Goal: Transaction & Acquisition: Purchase product/service

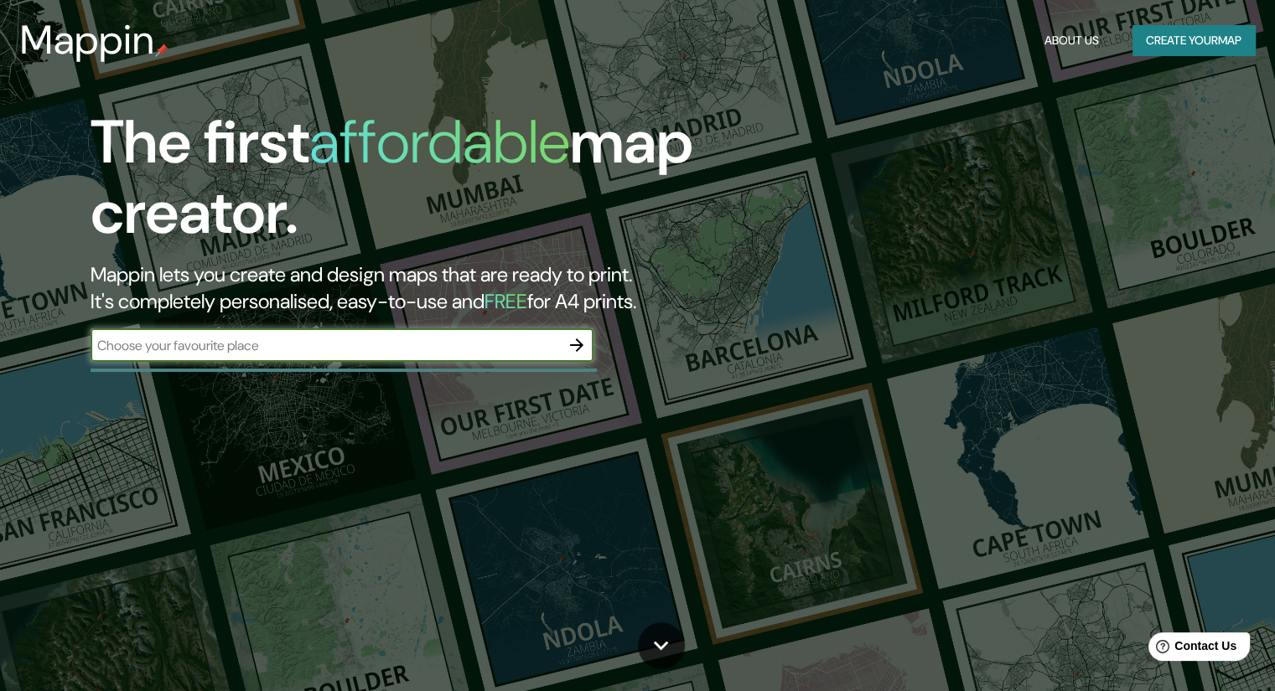
click at [239, 347] on input "text" at bounding box center [325, 345] width 469 height 19
type input "s"
type input "v"
type input "san [PERSON_NAME]"
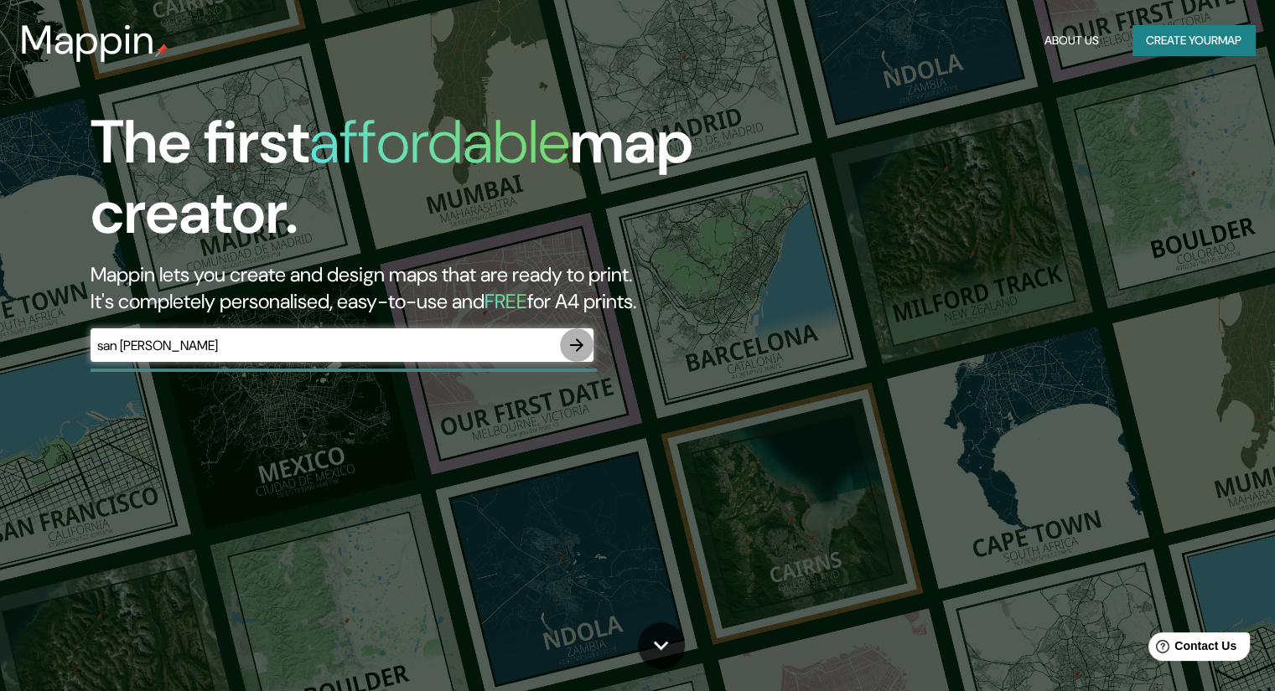
click at [580, 347] on icon "button" at bounding box center [576, 345] width 13 height 13
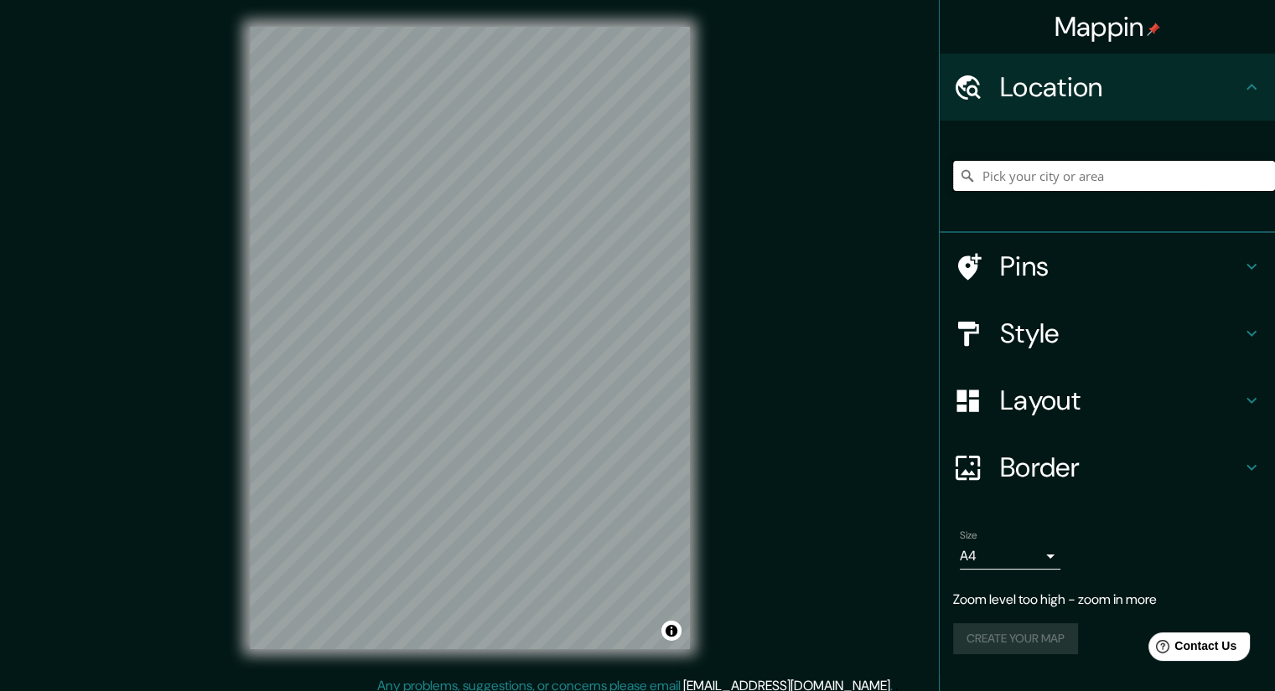
click at [1048, 166] on input "Pick your city or area" at bounding box center [1114, 176] width 322 height 30
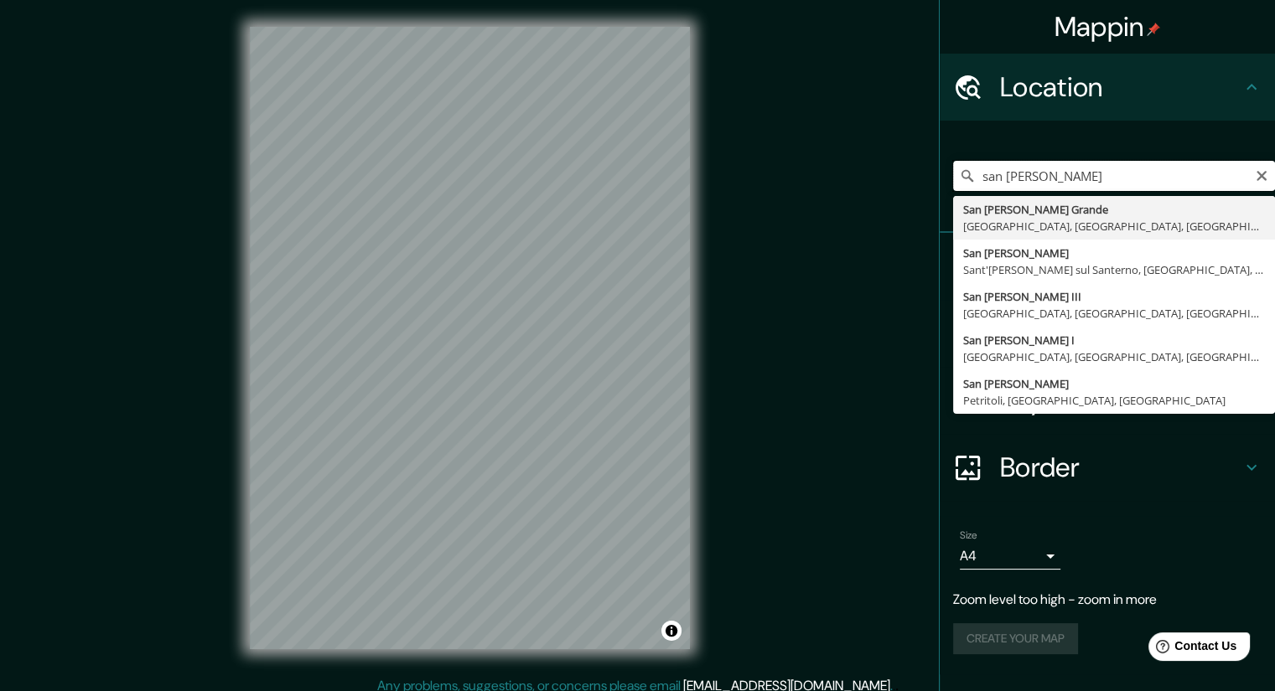
click at [1081, 180] on input "san [PERSON_NAME]" at bounding box center [1114, 176] width 322 height 30
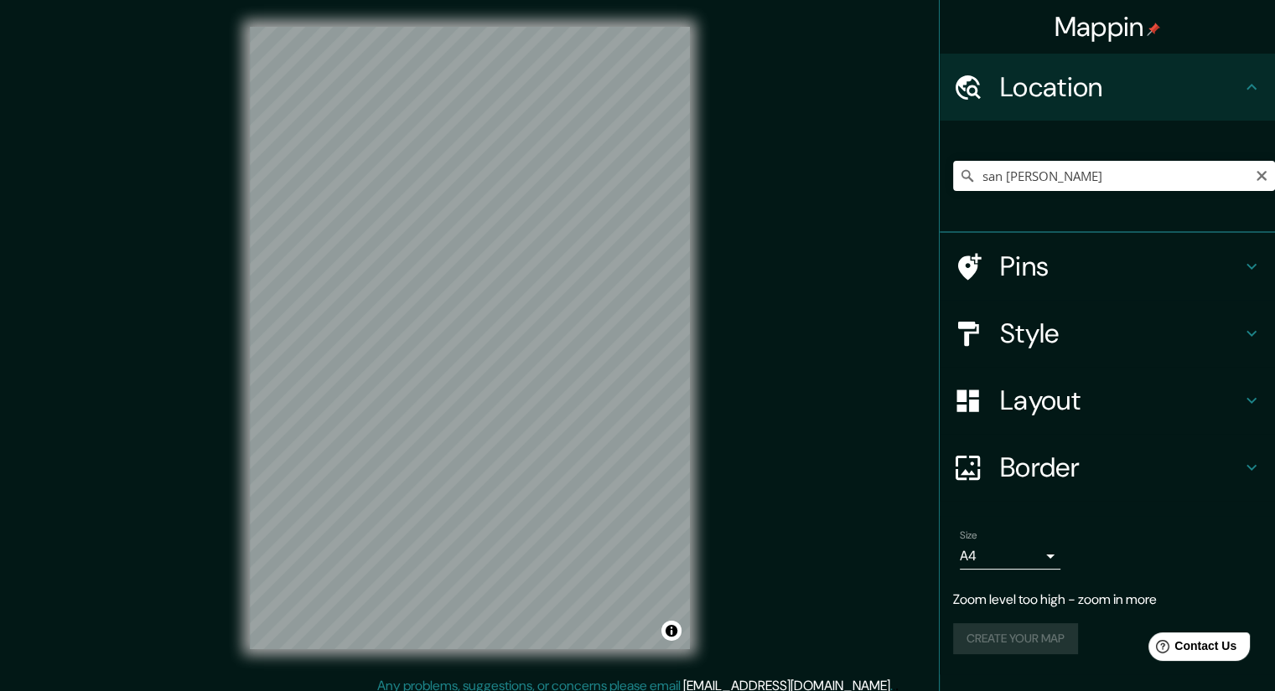
click at [767, 236] on div "Mappin Location [GEOGRAPHIC_DATA][PERSON_NAME][PERSON_NAME], [GEOGRAPHIC_DATA],…" at bounding box center [637, 351] width 1275 height 703
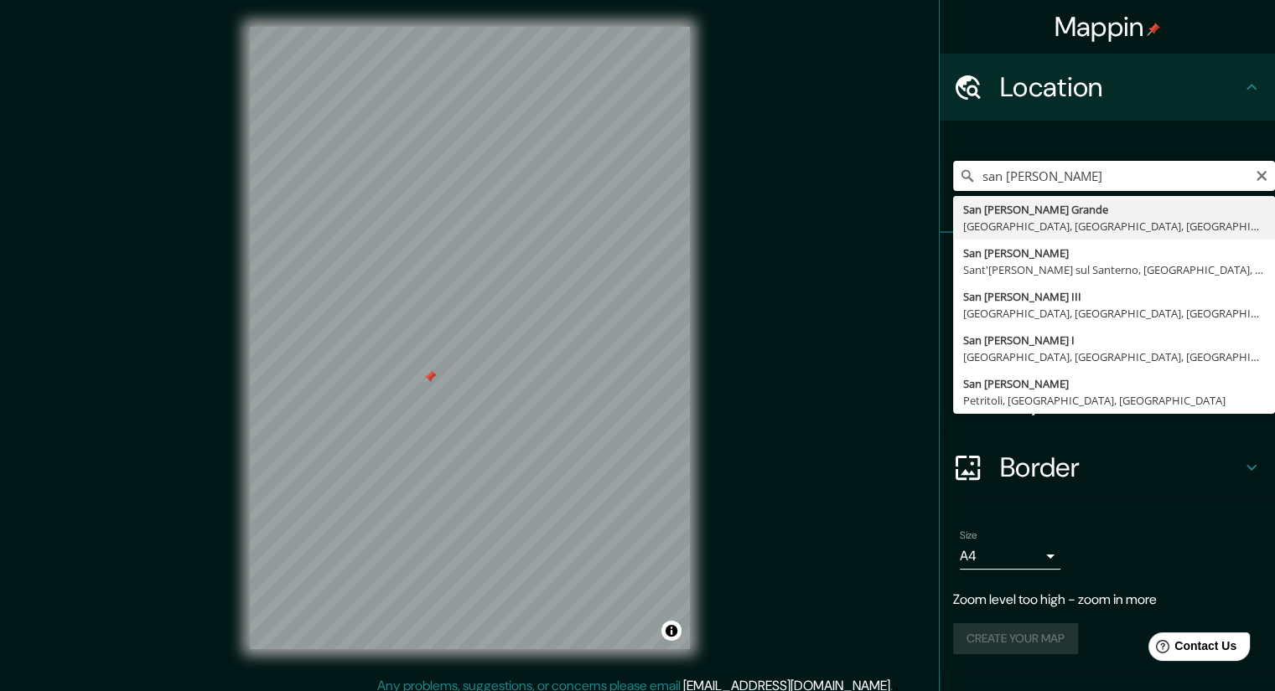
click at [1109, 168] on input "san [PERSON_NAME]" at bounding box center [1114, 176] width 322 height 30
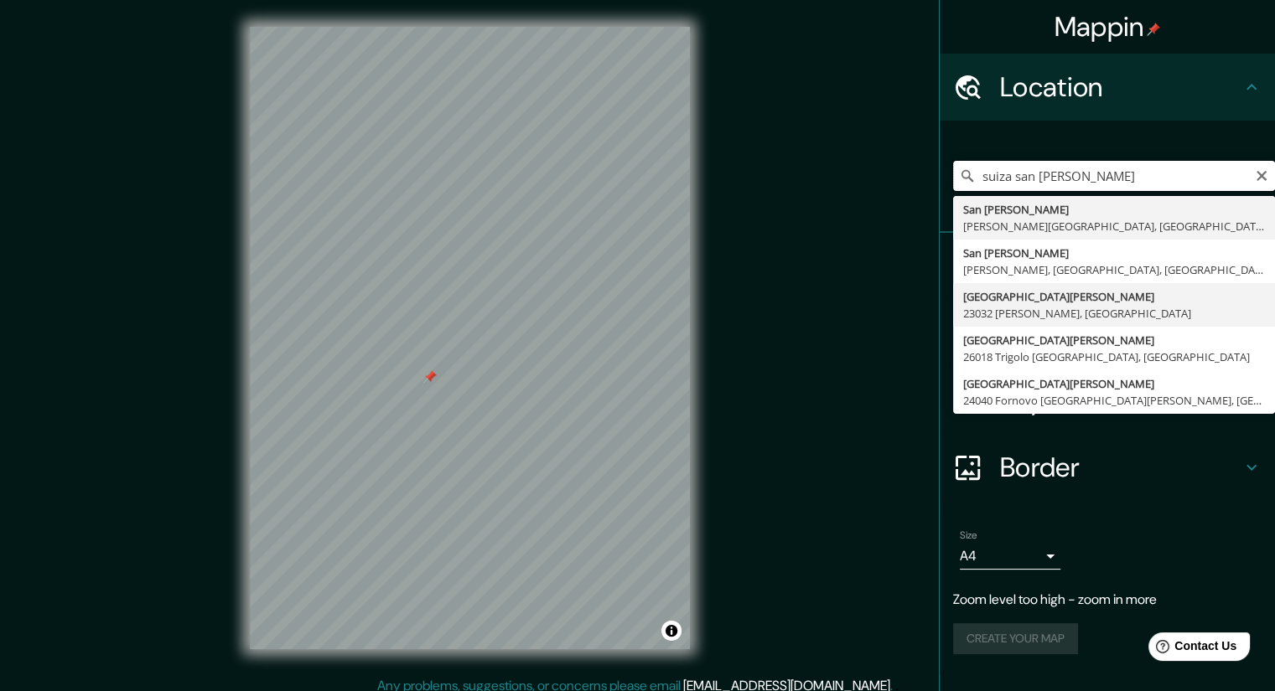
scroll to position [11, 0]
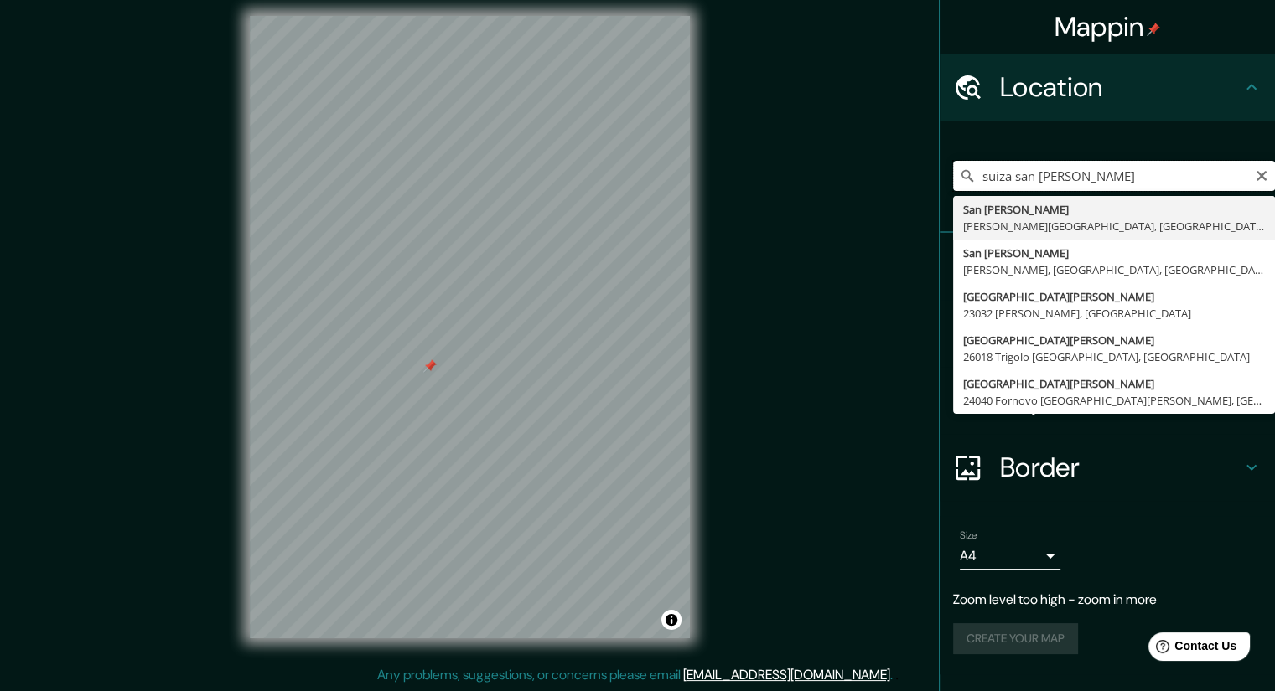
drag, startPoint x: 1086, startPoint y: 184, endPoint x: 1021, endPoint y: 189, distance: 65.6
click at [1021, 189] on input "suiza san [PERSON_NAME]" at bounding box center [1114, 176] width 322 height 30
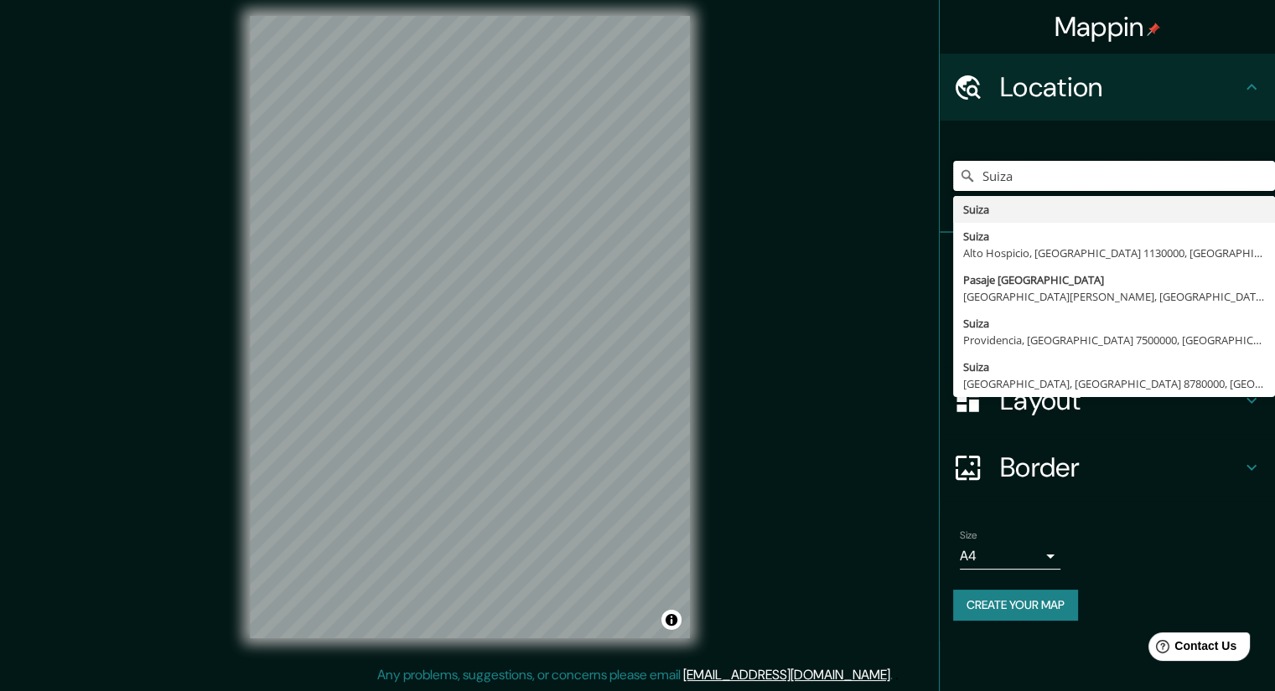
drag, startPoint x: 1051, startPoint y: 161, endPoint x: 873, endPoint y: 205, distance: 183.1
click at [873, 204] on div "Mappin Location [GEOGRAPHIC_DATA] [GEOGRAPHIC_DATA] [GEOGRAPHIC_DATA] [GEOGRAPH…" at bounding box center [637, 340] width 1275 height 703
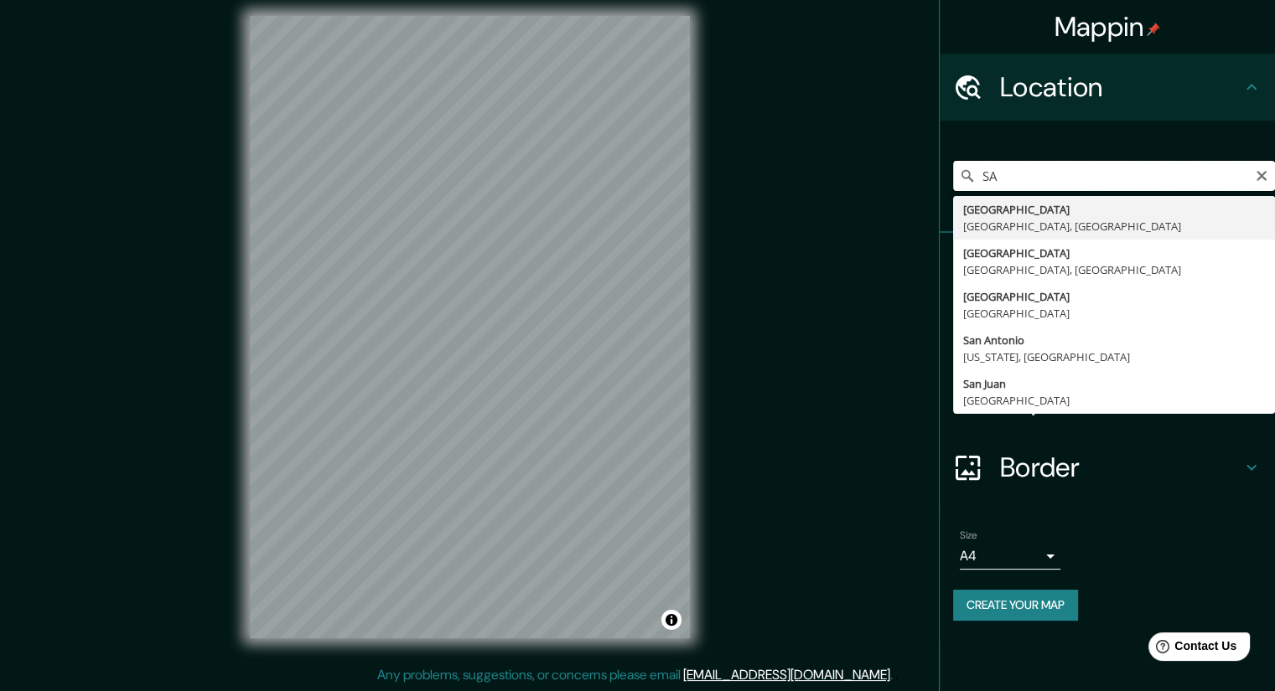
type input "S"
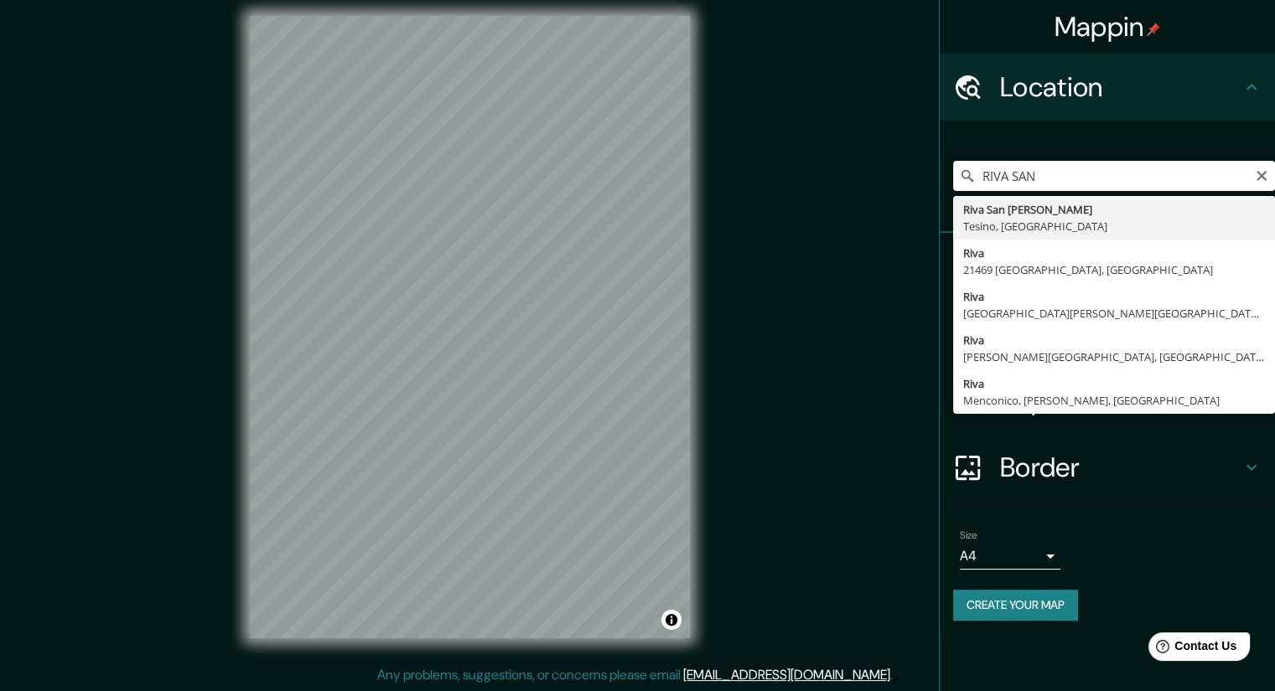
type input "Riva San [PERSON_NAME], [GEOGRAPHIC_DATA], [GEOGRAPHIC_DATA]"
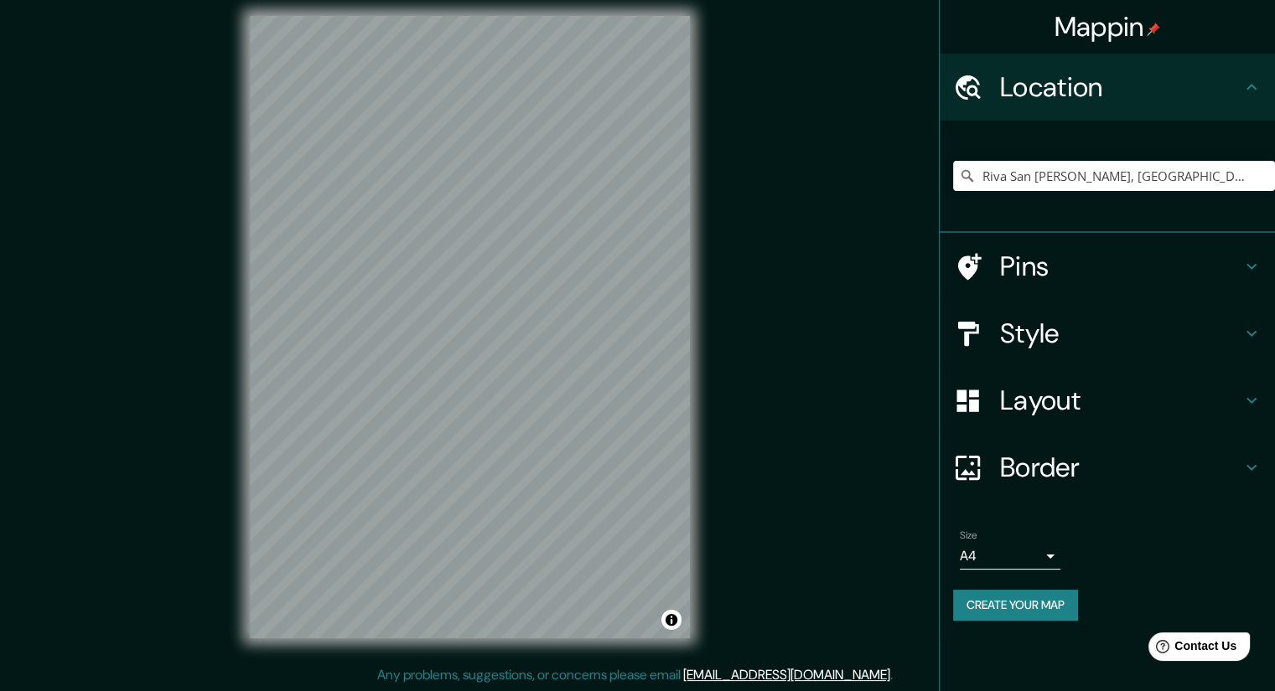
click at [692, 360] on div "© Mapbox © OpenStreetMap Improve this map" at bounding box center [470, 327] width 494 height 676
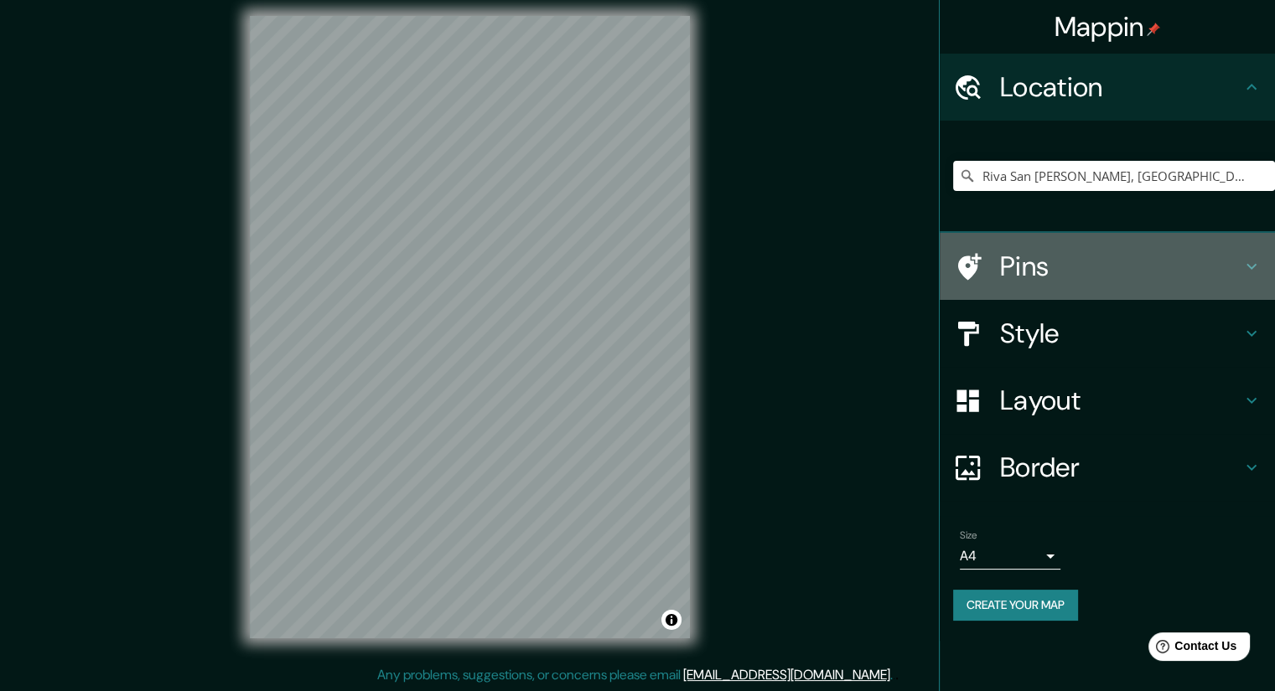
click at [1012, 257] on h4 "Pins" at bounding box center [1120, 267] width 241 height 34
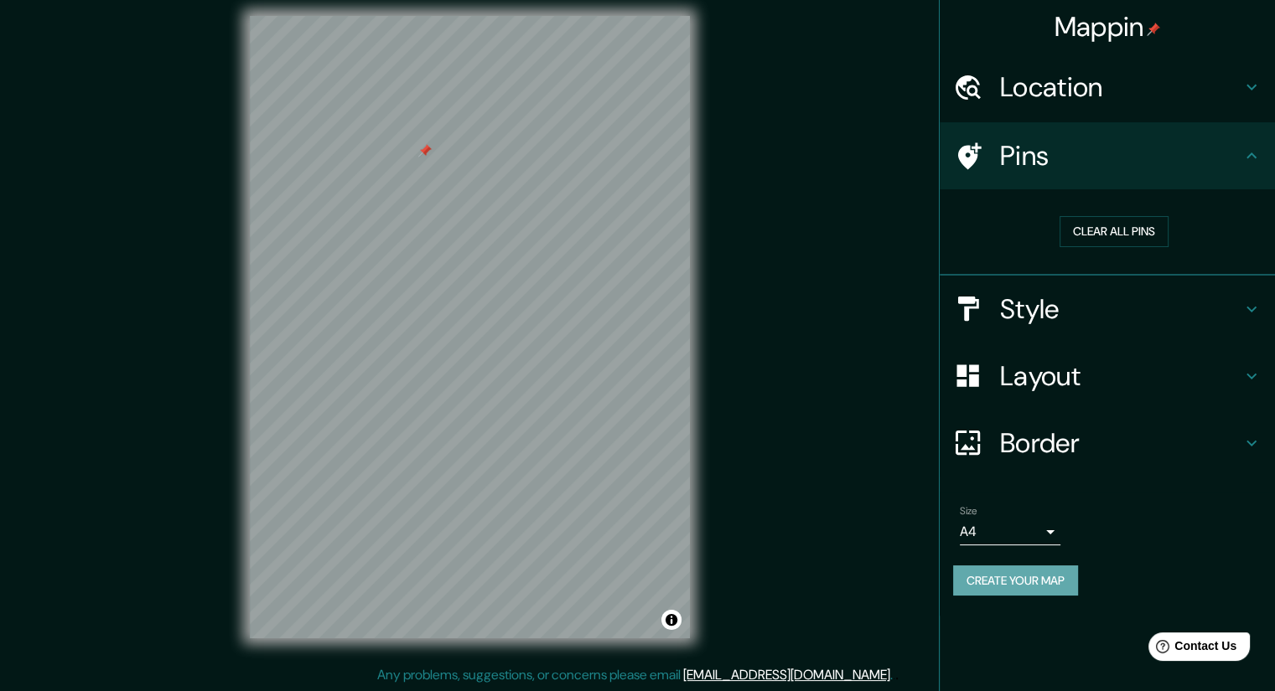
click at [1027, 592] on button "Create your map" at bounding box center [1015, 581] width 125 height 31
click at [1049, 588] on div "Create your map" at bounding box center [1107, 581] width 308 height 31
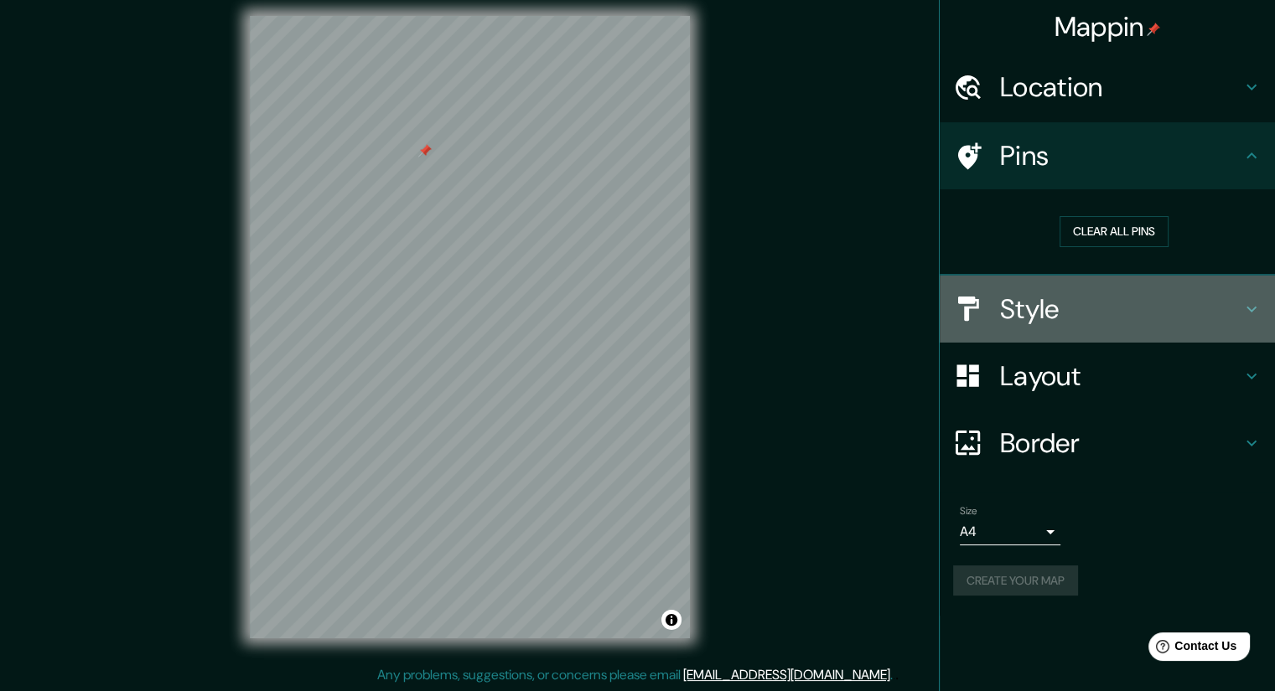
click at [1102, 311] on h4 "Style" at bounding box center [1120, 309] width 241 height 34
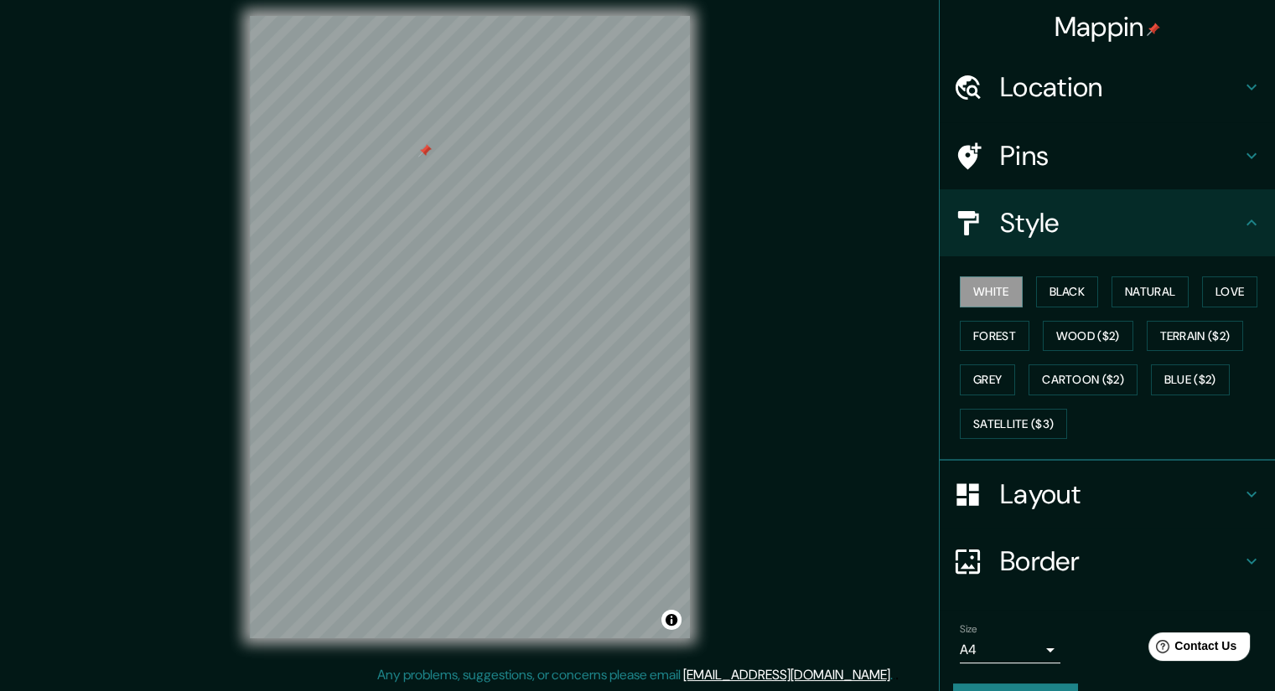
click at [1063, 309] on div "White Black Natural Love Forest Wood ($2) Terrain ($2) Grey Cartoon ($2) Blue (…" at bounding box center [1114, 358] width 322 height 176
click at [1065, 287] on button "Black" at bounding box center [1067, 292] width 63 height 31
click at [978, 293] on button "White" at bounding box center [991, 292] width 63 height 31
click at [1000, 497] on h4 "Layout" at bounding box center [1120, 495] width 241 height 34
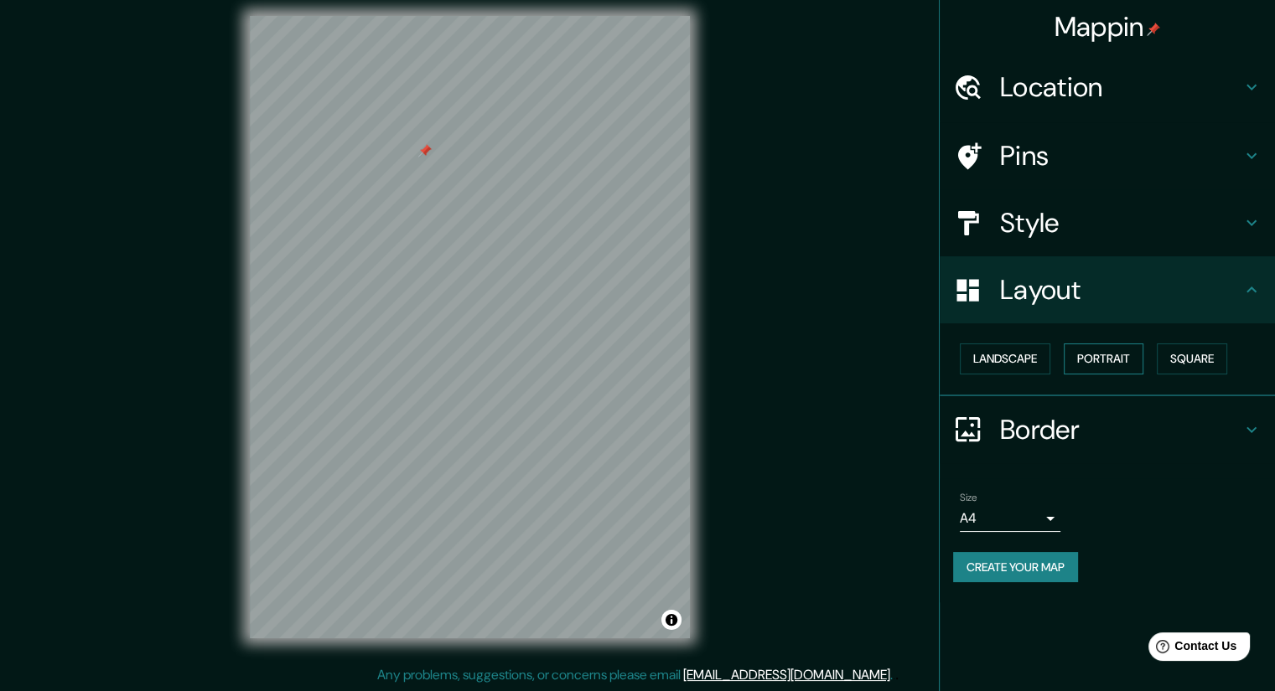
click at [1103, 361] on button "Portrait" at bounding box center [1104, 359] width 80 height 31
click at [1028, 359] on button "Landscape" at bounding box center [1005, 359] width 91 height 31
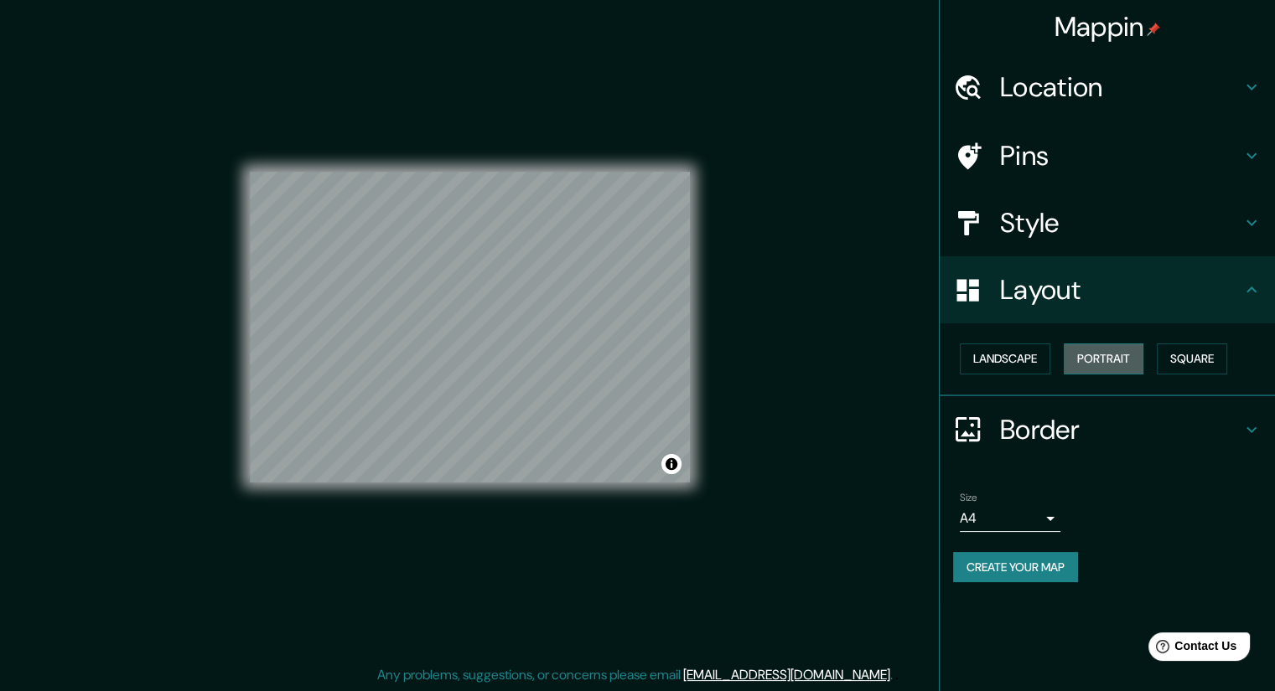
click at [1074, 360] on button "Portrait" at bounding box center [1104, 359] width 80 height 31
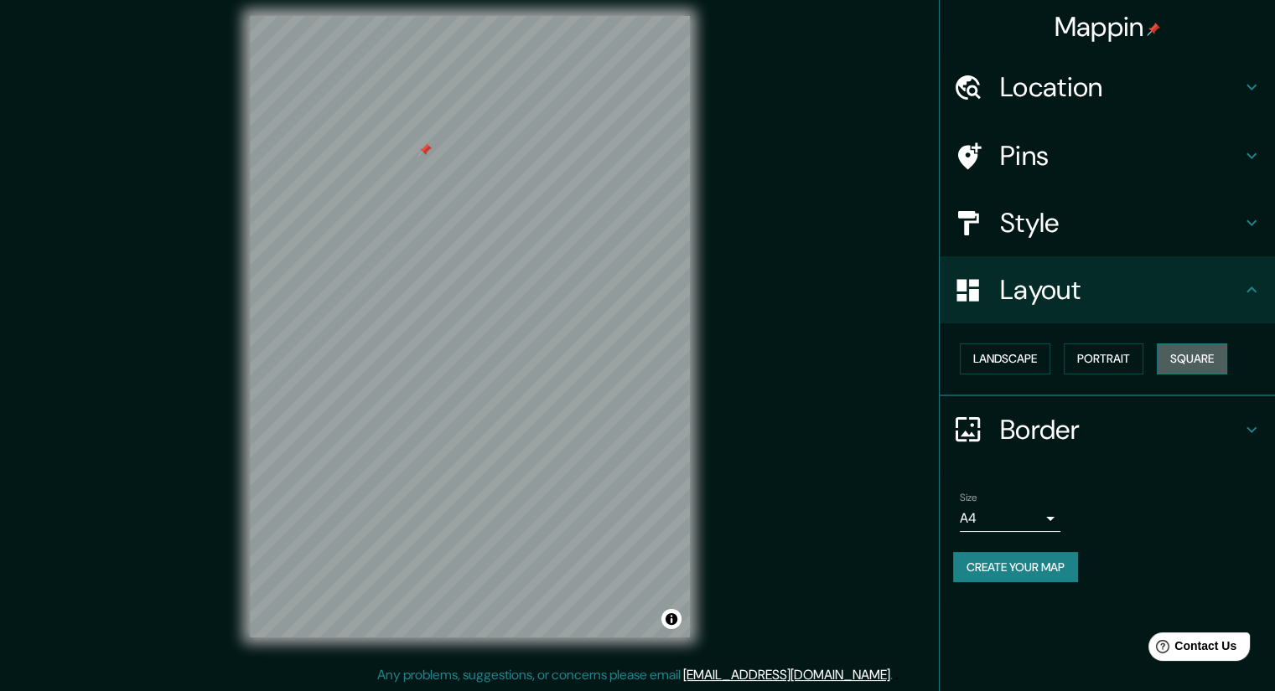
click at [1178, 356] on button "Square" at bounding box center [1192, 359] width 70 height 31
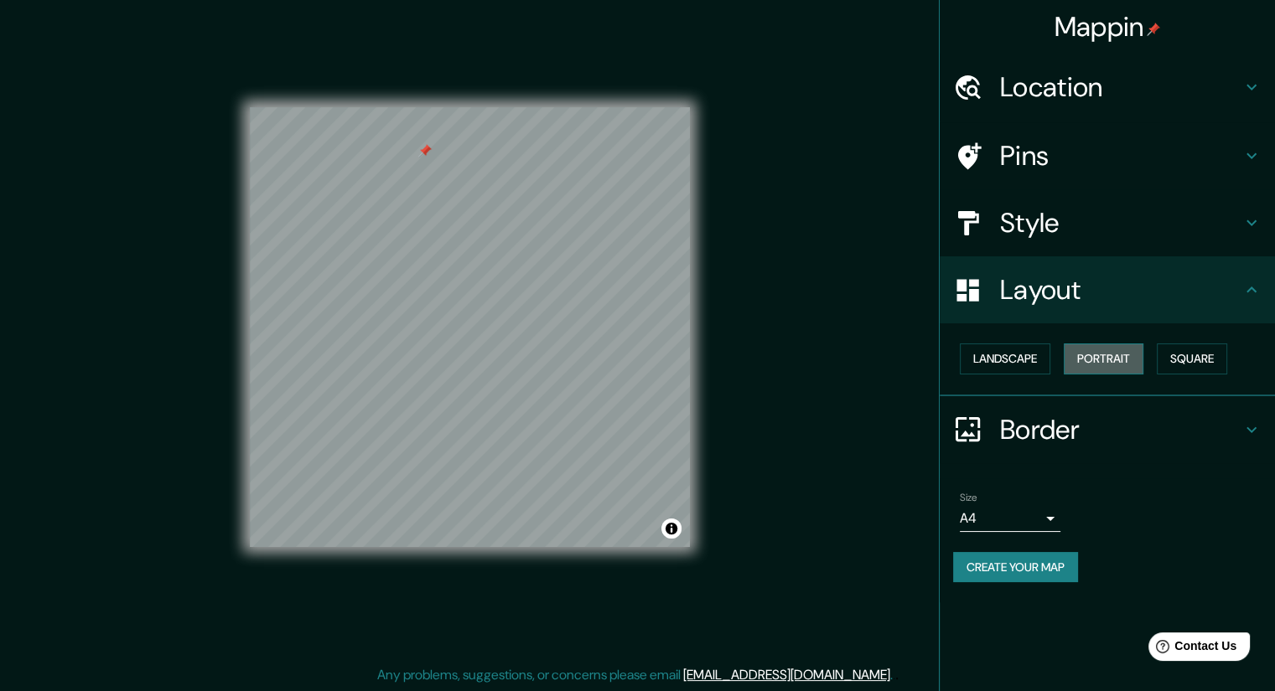
click at [1121, 358] on button "Portrait" at bounding box center [1104, 359] width 80 height 31
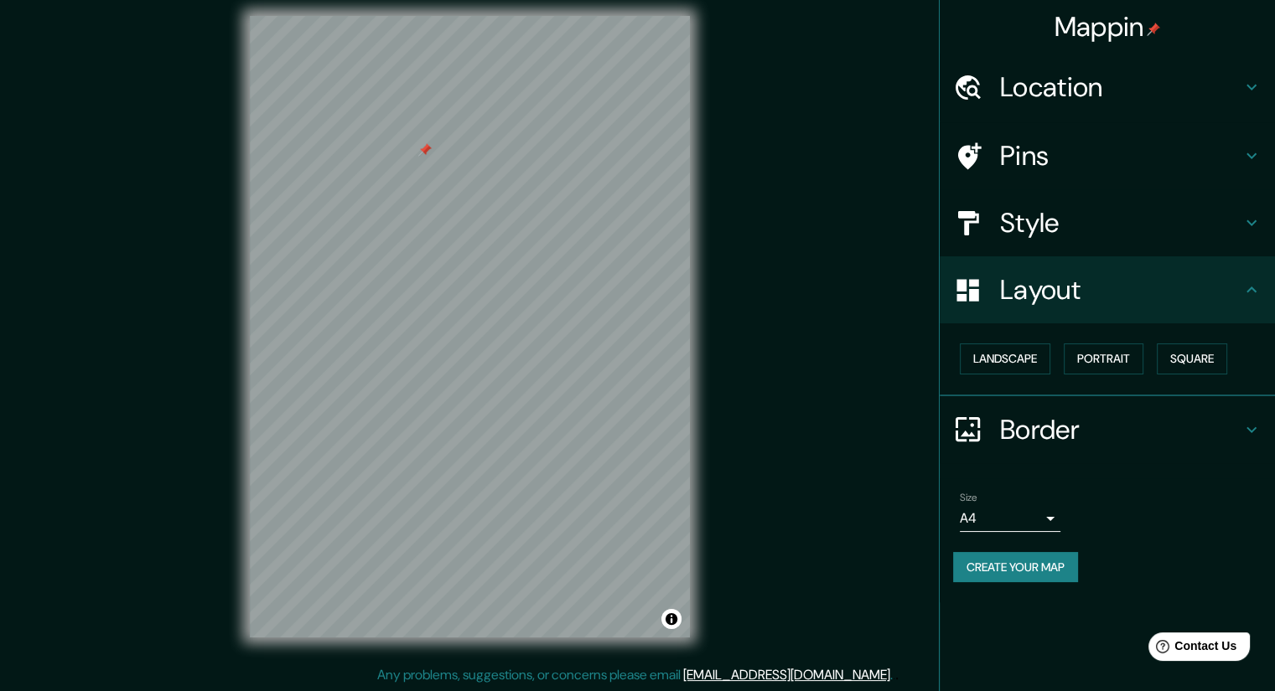
click at [1069, 431] on h4 "Border" at bounding box center [1120, 430] width 241 height 34
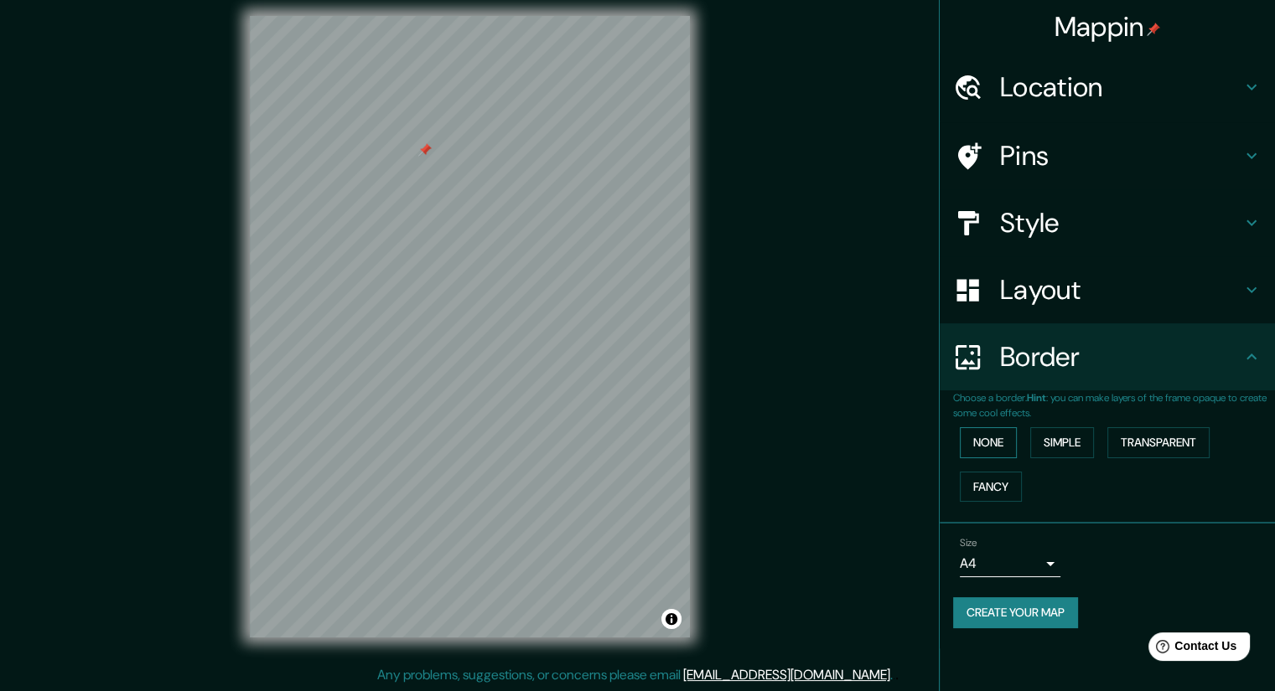
click at [1011, 448] on button "None" at bounding box center [988, 442] width 57 height 31
click at [1053, 442] on button "Simple" at bounding box center [1062, 442] width 64 height 31
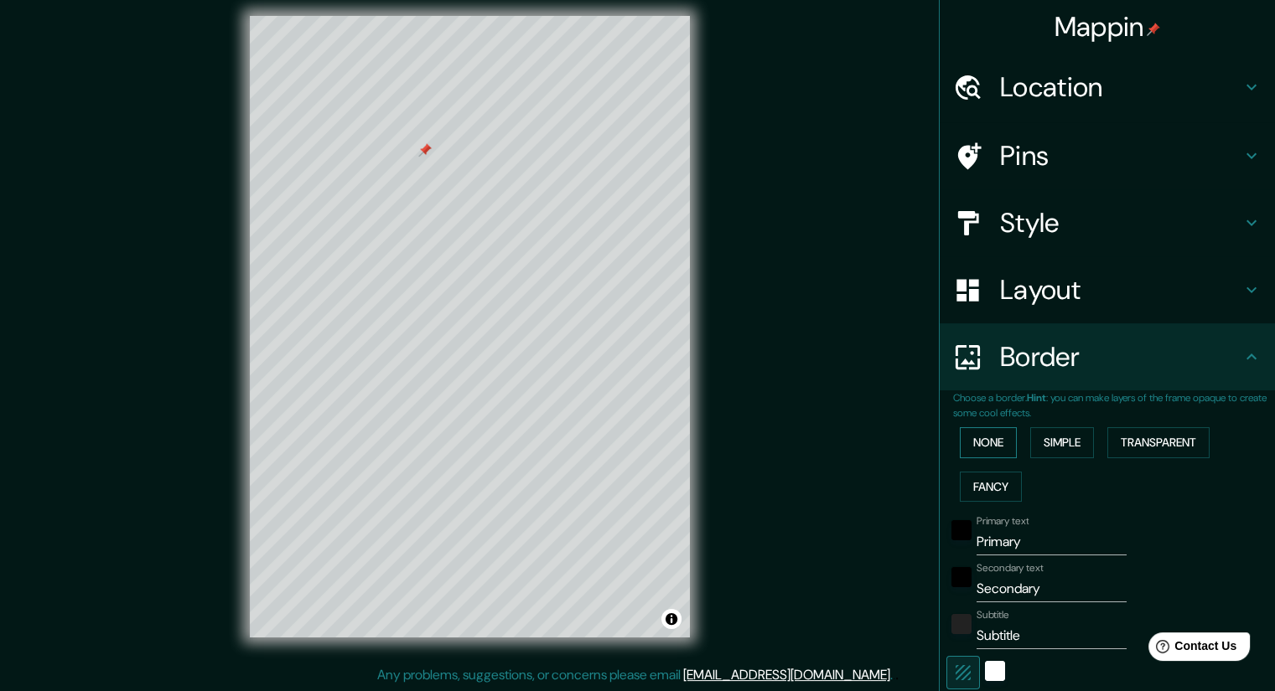
click at [988, 444] on button "None" at bounding box center [988, 442] width 57 height 31
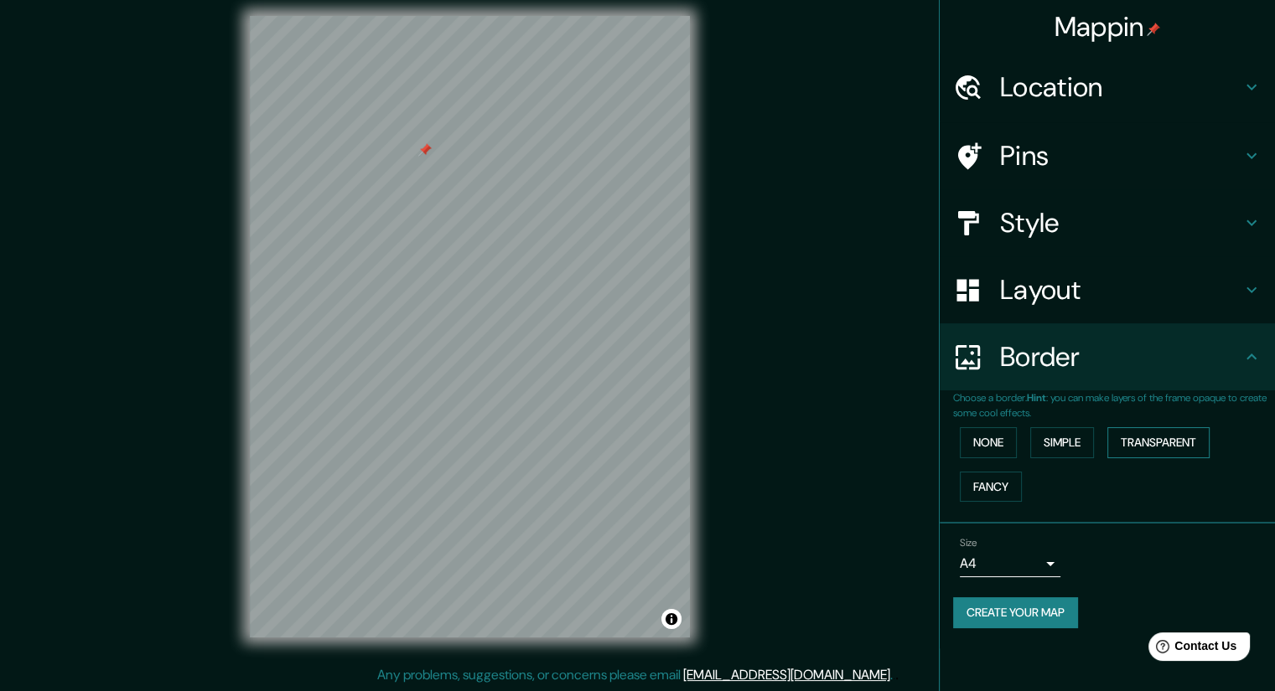
click at [1162, 437] on button "Transparent" at bounding box center [1158, 442] width 102 height 31
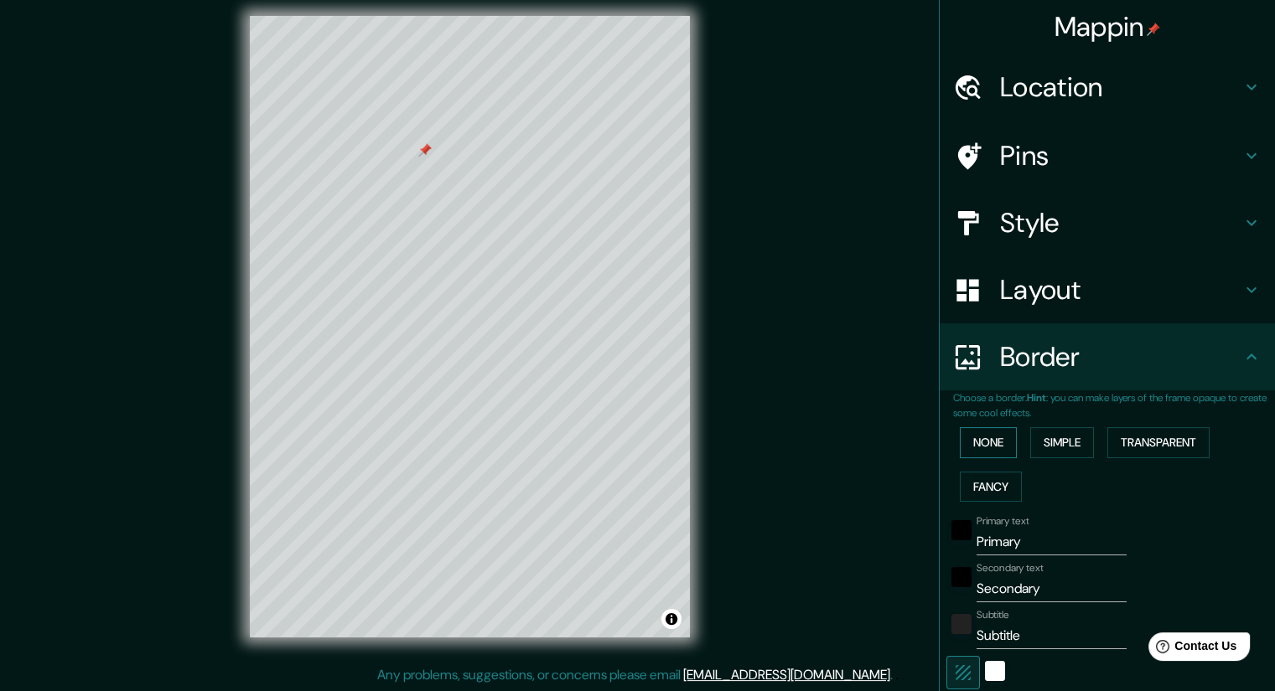
click at [988, 443] on button "None" at bounding box center [988, 442] width 57 height 31
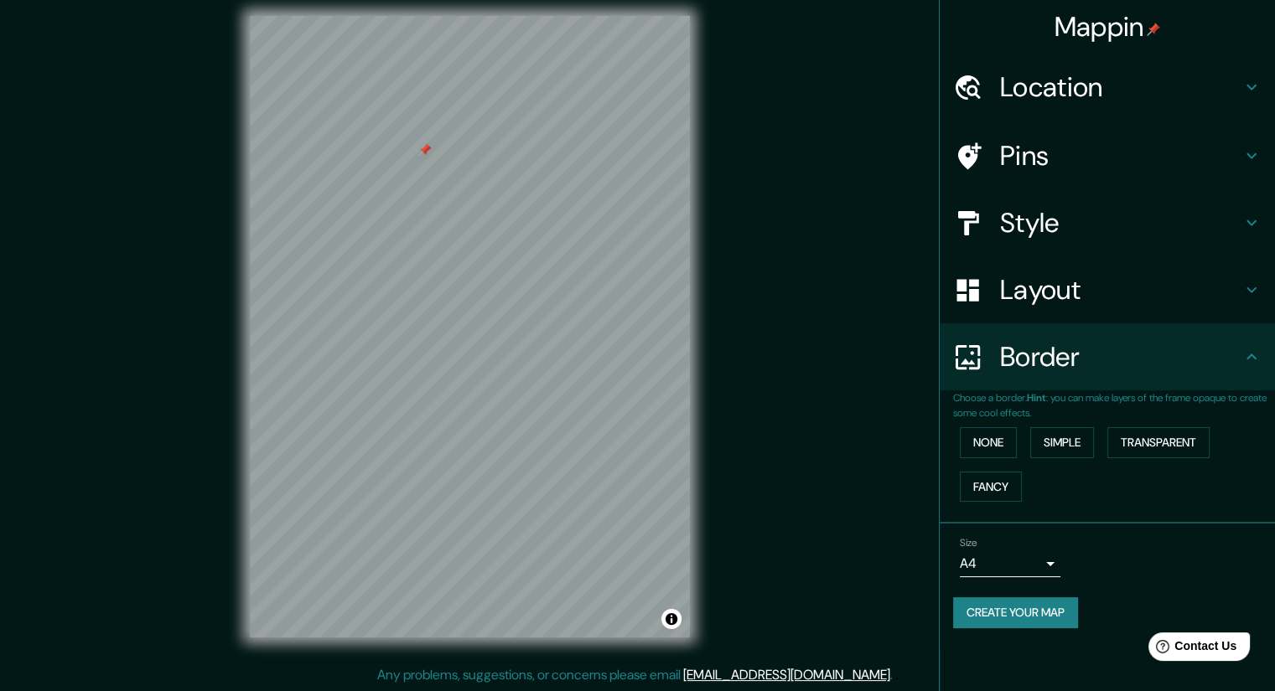
click at [1019, 604] on button "Create your map" at bounding box center [1015, 613] width 125 height 31
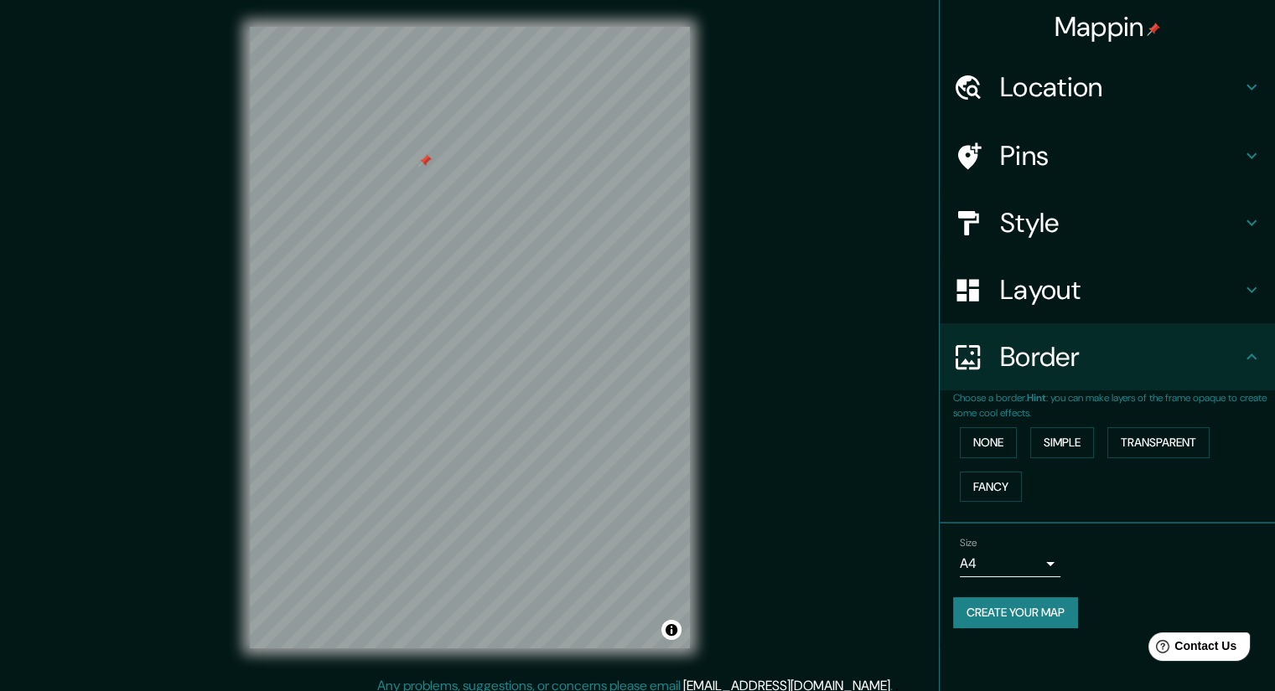
click at [1102, 80] on h4 "Location" at bounding box center [1120, 87] width 241 height 34
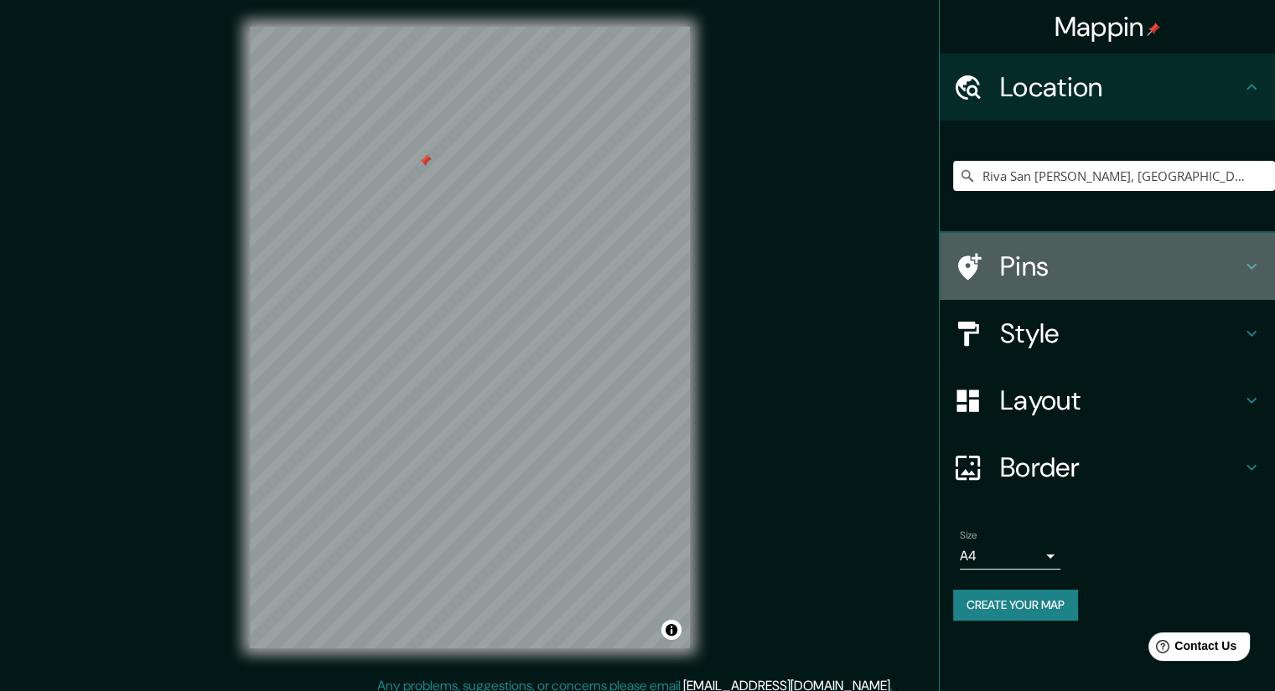
click at [1069, 266] on h4 "Pins" at bounding box center [1120, 267] width 241 height 34
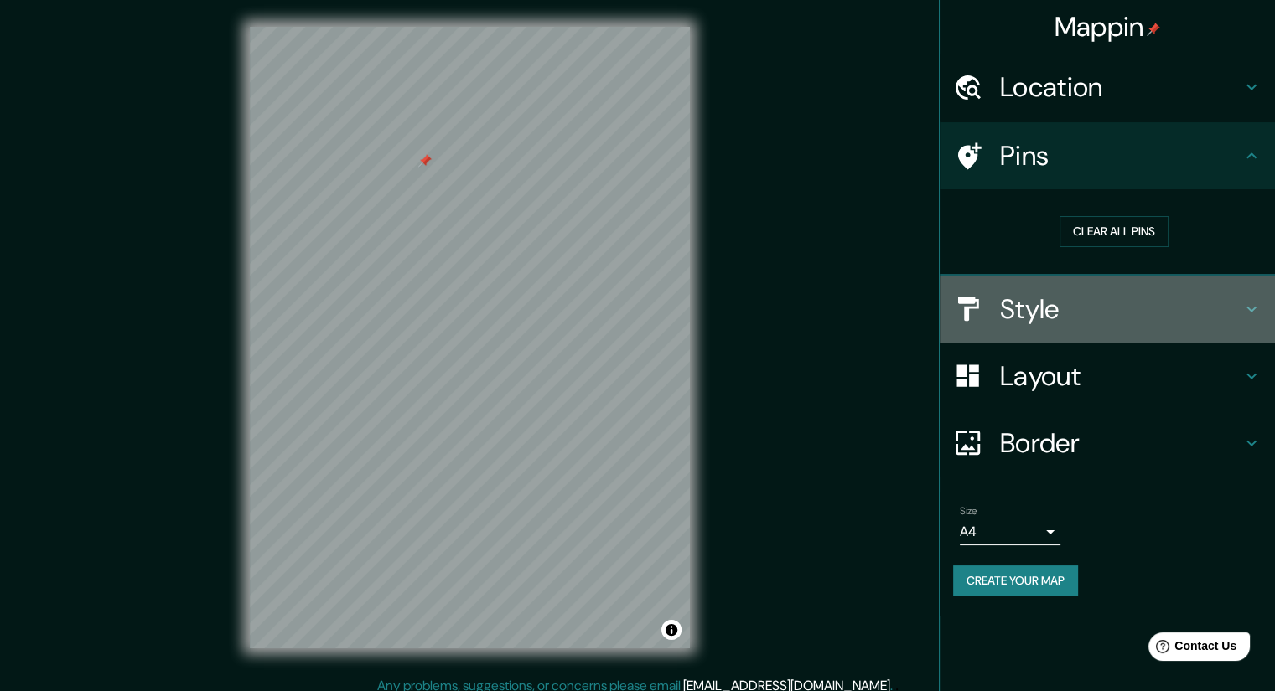
click at [1058, 299] on h4 "Style" at bounding box center [1120, 309] width 241 height 34
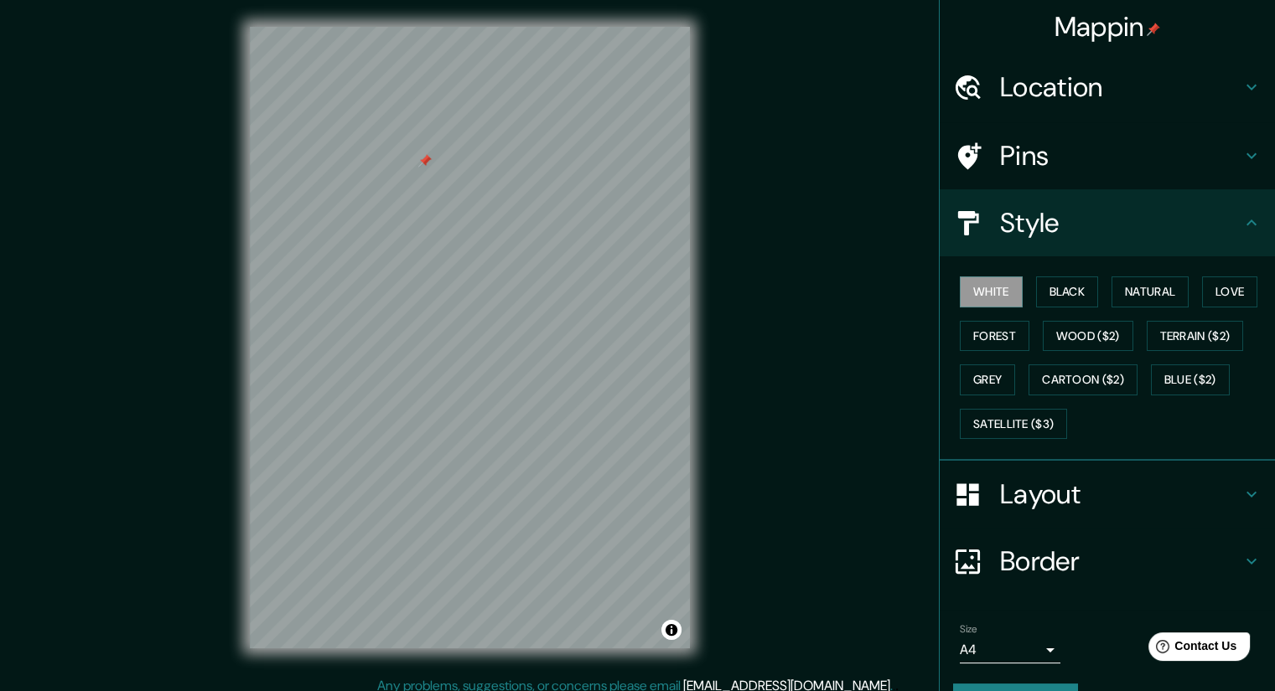
click at [1059, 504] on h4 "Layout" at bounding box center [1120, 495] width 241 height 34
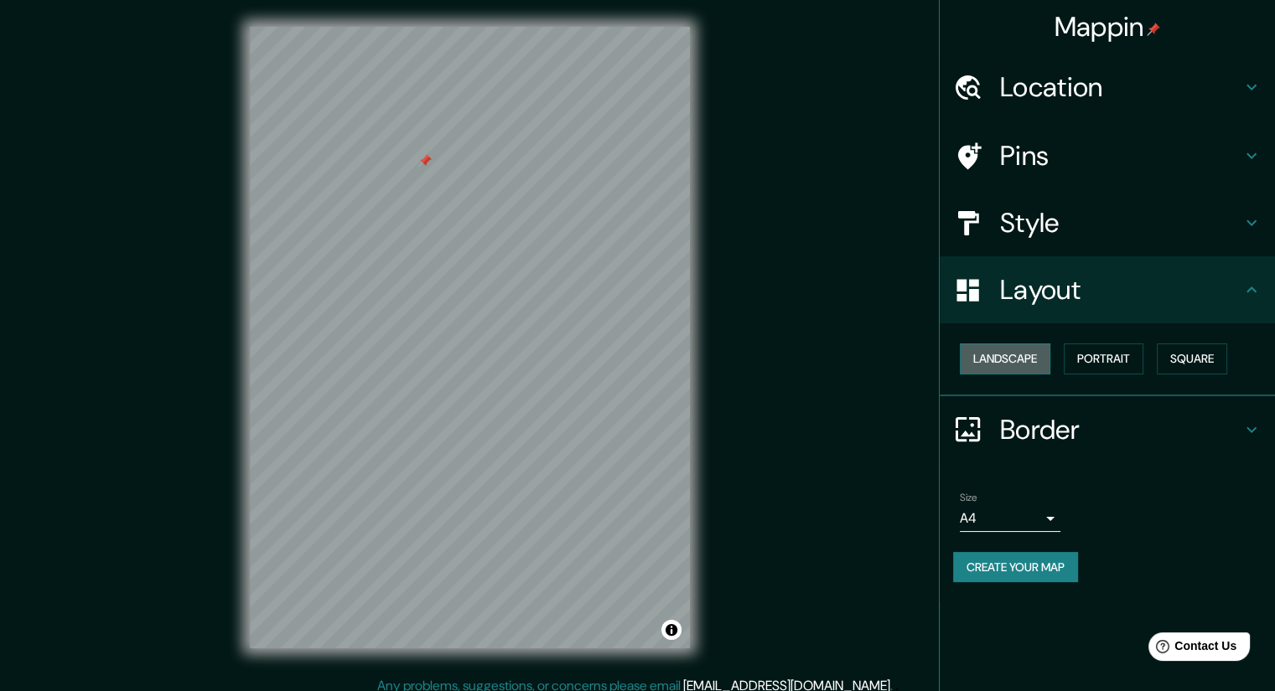
click at [1015, 363] on button "Landscape" at bounding box center [1005, 359] width 91 height 31
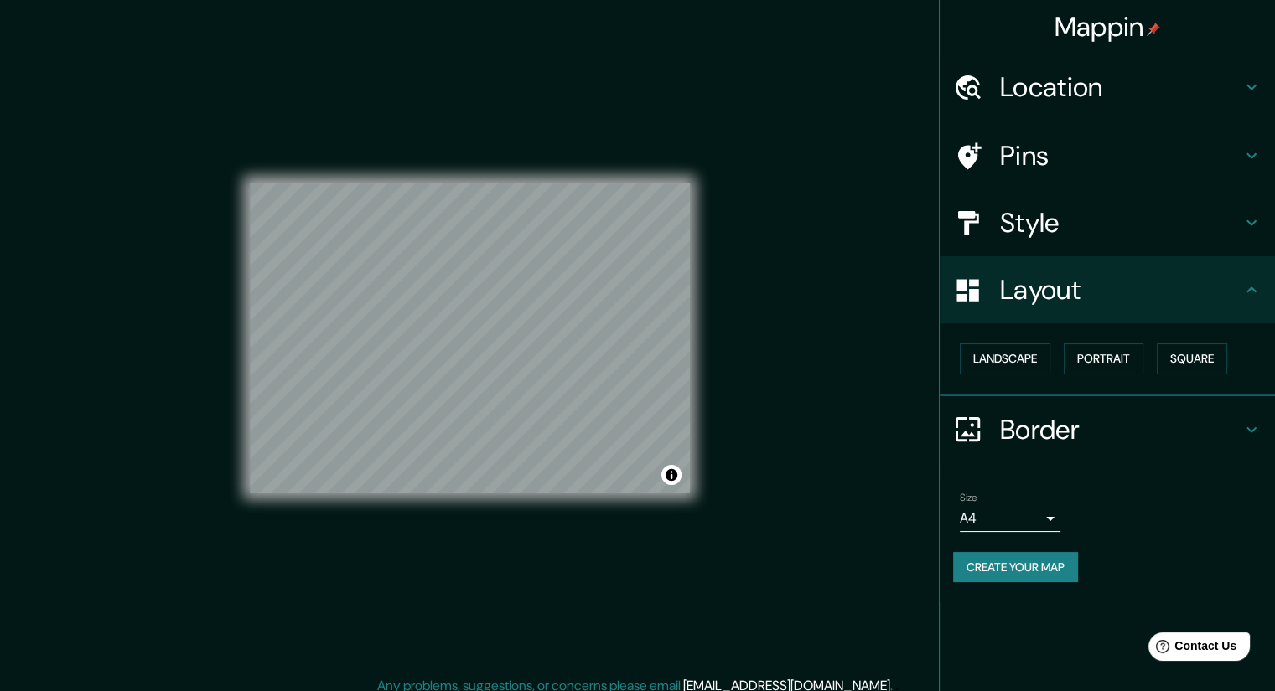
click at [1113, 374] on div "Landscape [GEOGRAPHIC_DATA]" at bounding box center [1114, 359] width 322 height 44
click at [1120, 366] on button "Portrait" at bounding box center [1104, 359] width 80 height 31
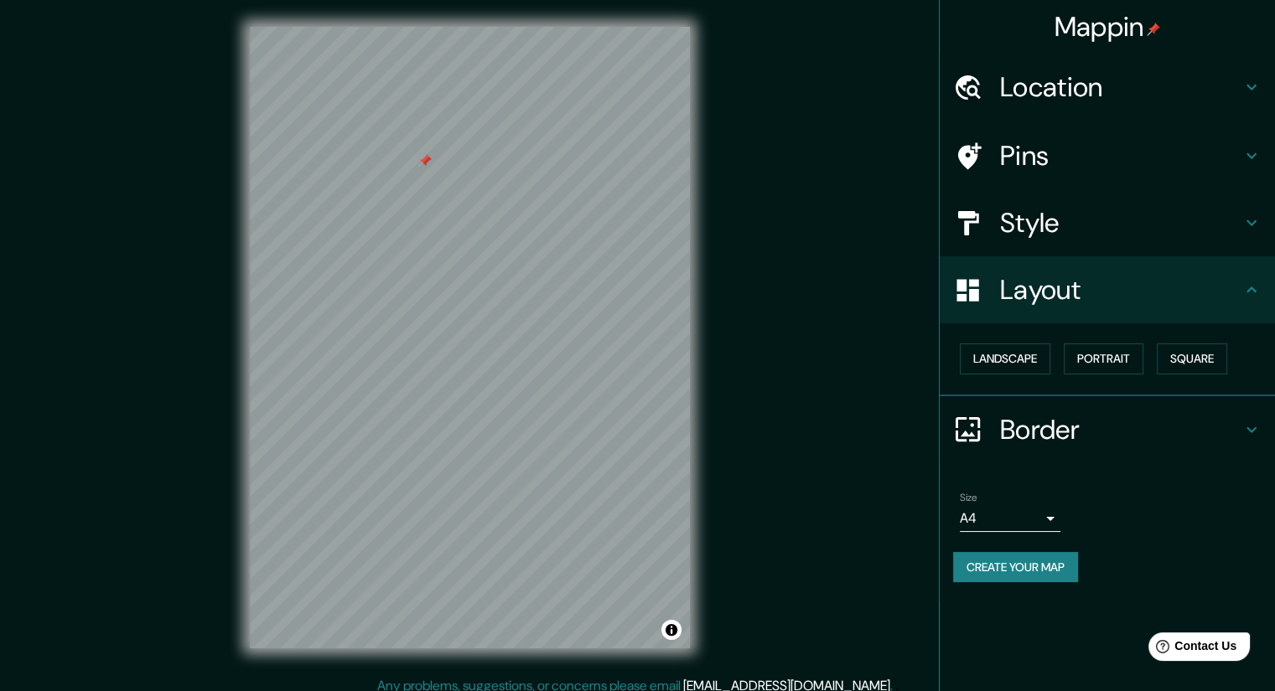
scroll to position [11, 0]
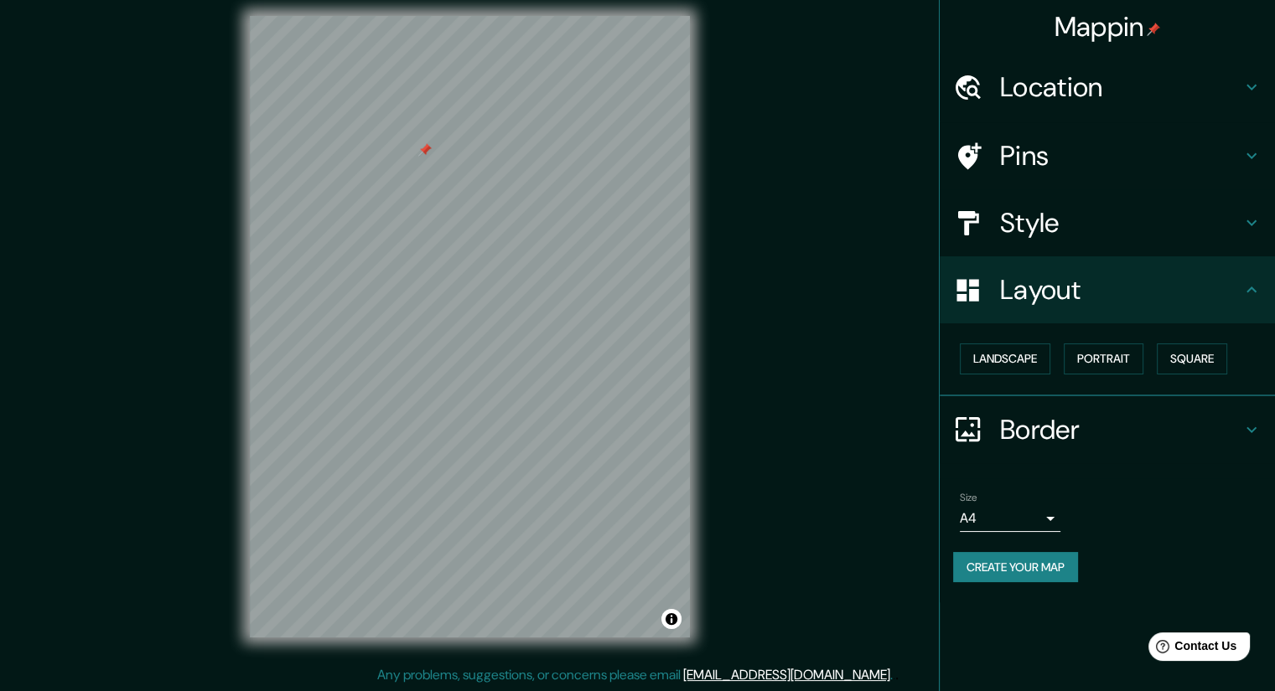
click at [1046, 552] on button "Create your map" at bounding box center [1015, 567] width 125 height 31
click at [1047, 501] on div "Size A4 single" at bounding box center [1010, 512] width 101 height 40
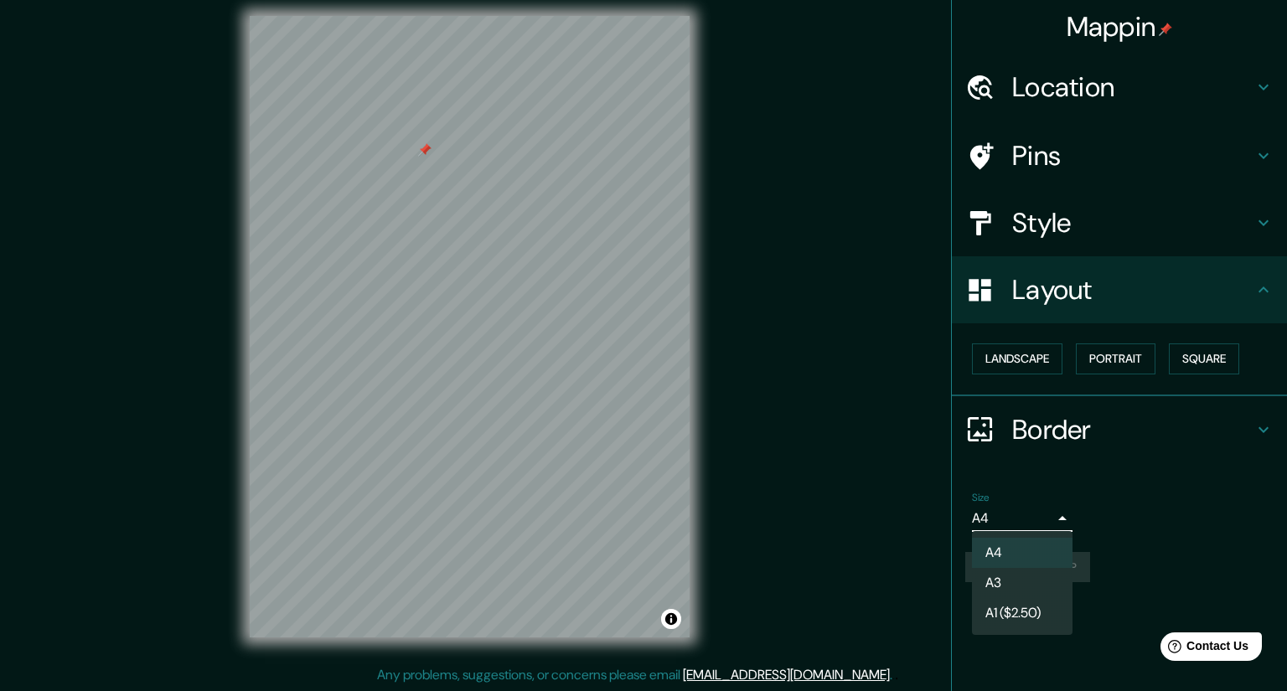
click at [1042, 520] on body "Mappin Location [GEOGRAPHIC_DATA][PERSON_NAME], [GEOGRAPHIC_DATA], [GEOGRAPHIC_…" at bounding box center [643, 334] width 1287 height 691
click at [1002, 584] on li "A3" at bounding box center [1022, 583] width 101 height 30
type input "a4"
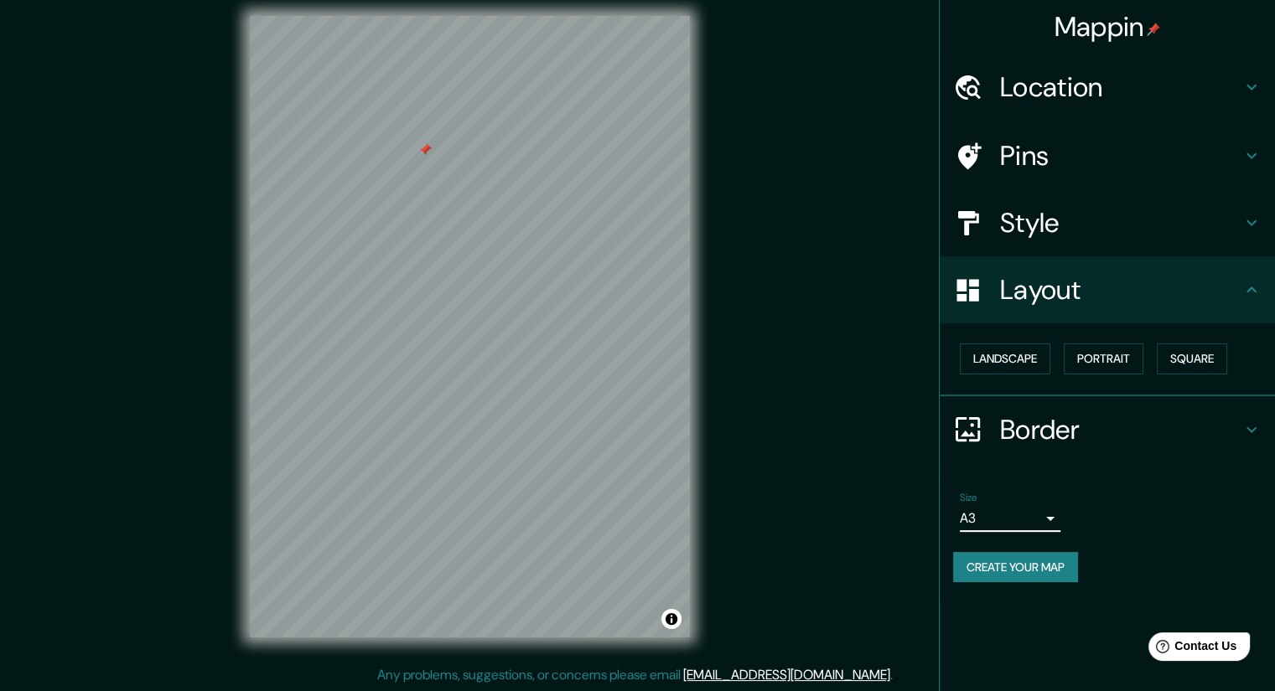
click at [994, 564] on button "Create your map" at bounding box center [1015, 567] width 125 height 31
